Goal: Task Accomplishment & Management: Manage account settings

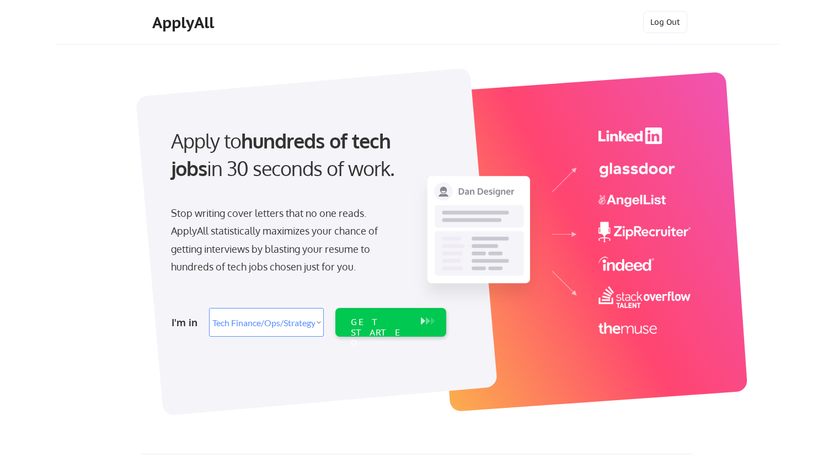
select select ""tech_finance_biz_ops_cos""
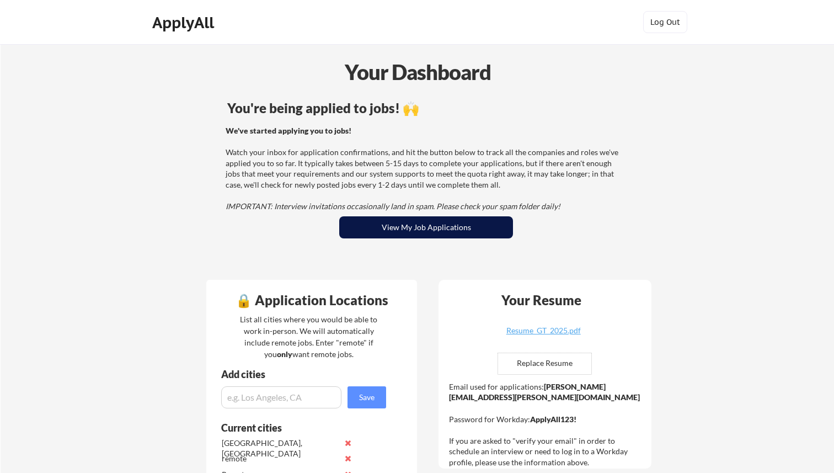
click at [404, 227] on button "View My Job Applications" at bounding box center [426, 227] width 174 height 22
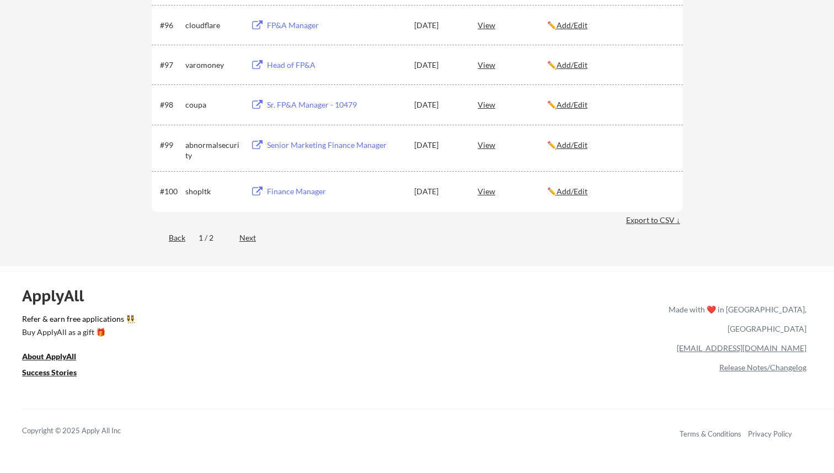
scroll to position [4340, 0]
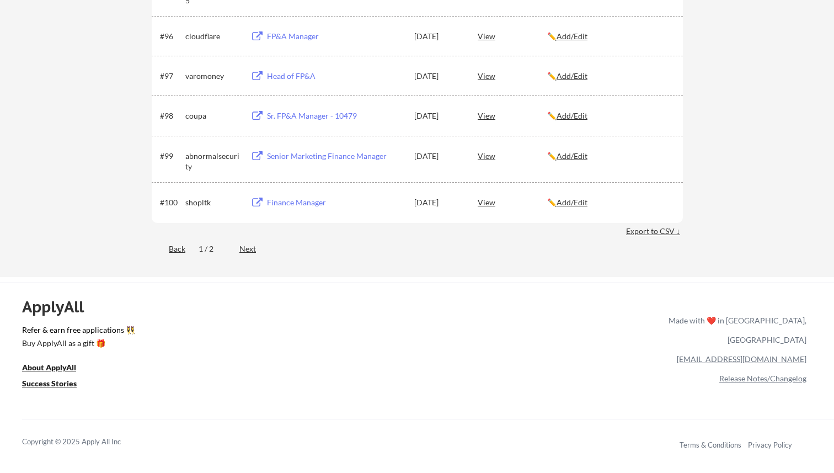
click at [248, 249] on div "Next" at bounding box center [253, 248] width 29 height 11
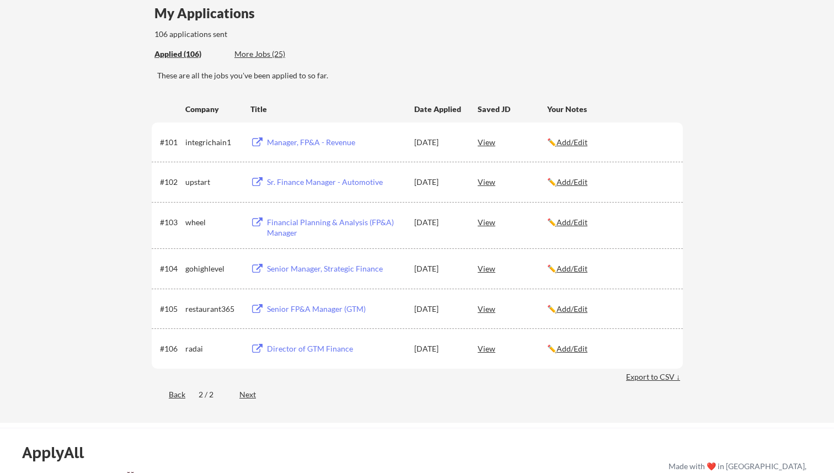
scroll to position [0, 0]
